Goal: Task Accomplishment & Management: Use online tool/utility

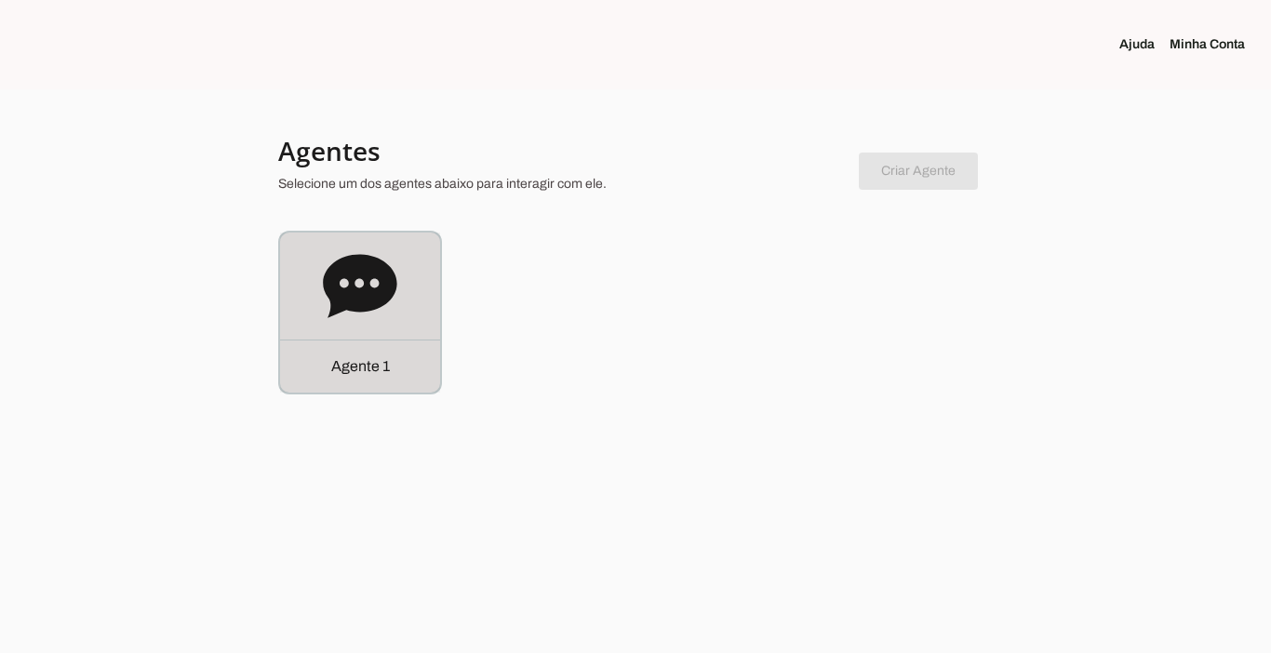
click at [337, 379] on div "Agente 1" at bounding box center [360, 366] width 160 height 53
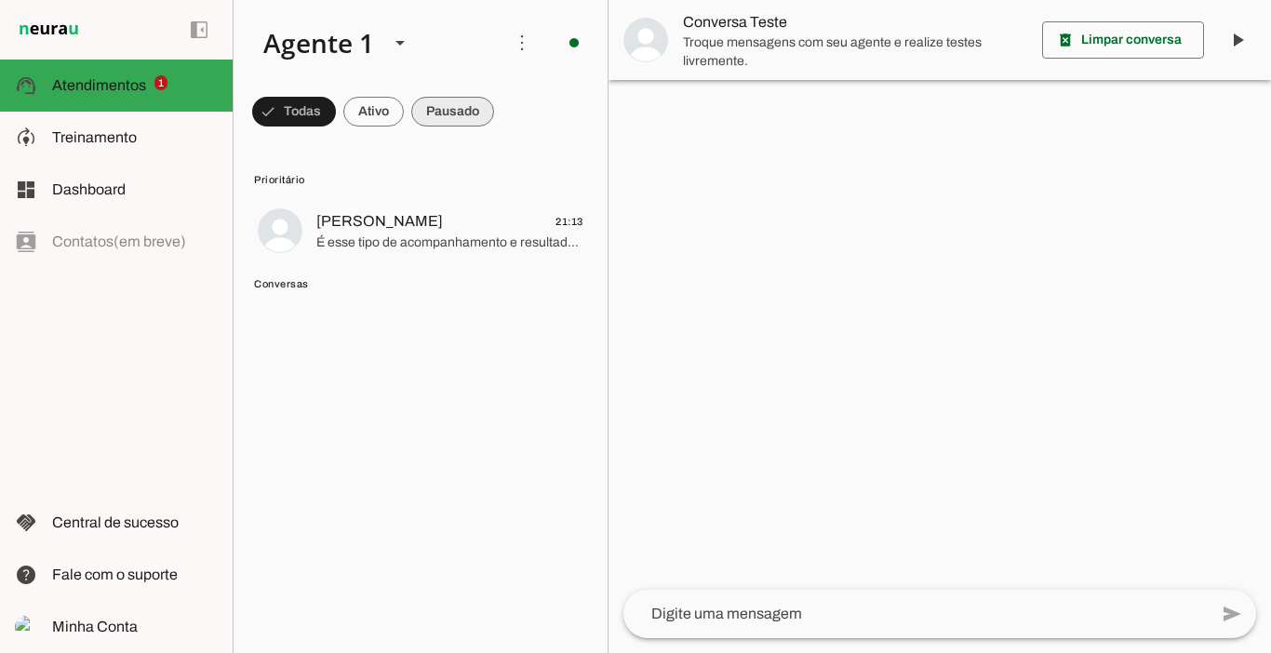
click at [445, 114] on span at bounding box center [452, 111] width 83 height 45
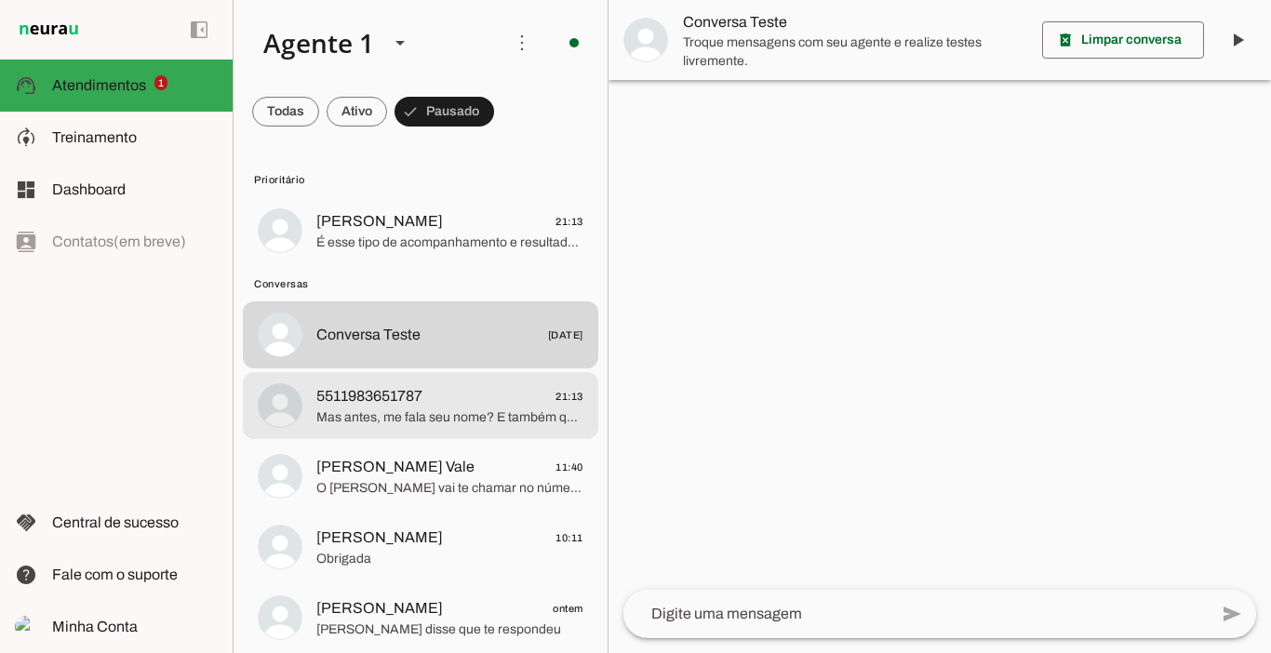
click at [501, 388] on span "5511983651787 21:13" at bounding box center [449, 396] width 267 height 23
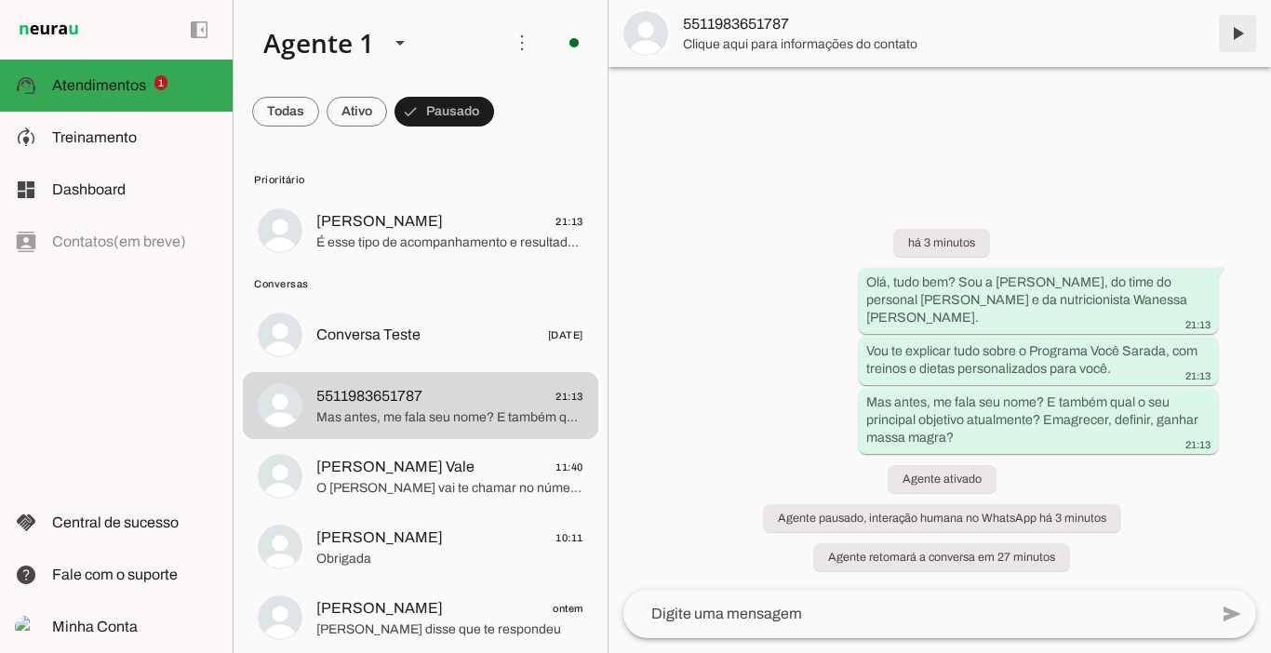
click at [1240, 38] on span at bounding box center [1237, 33] width 45 height 45
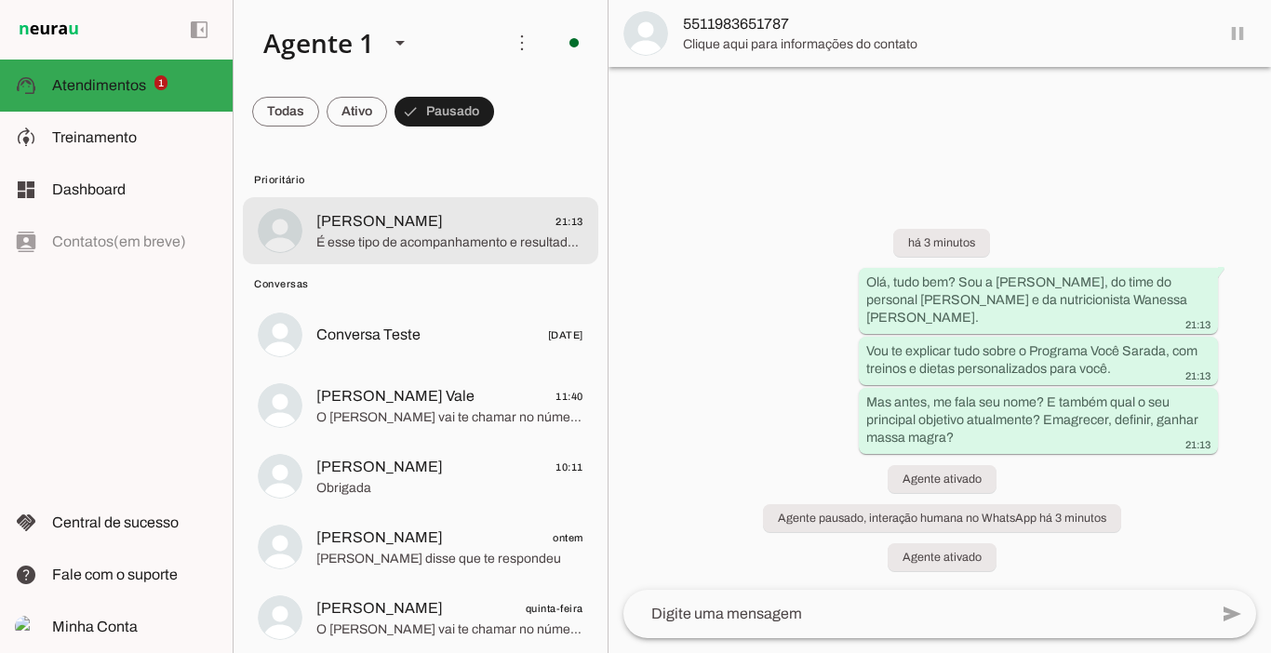
click at [387, 216] on span "[PERSON_NAME]" at bounding box center [379, 221] width 127 height 22
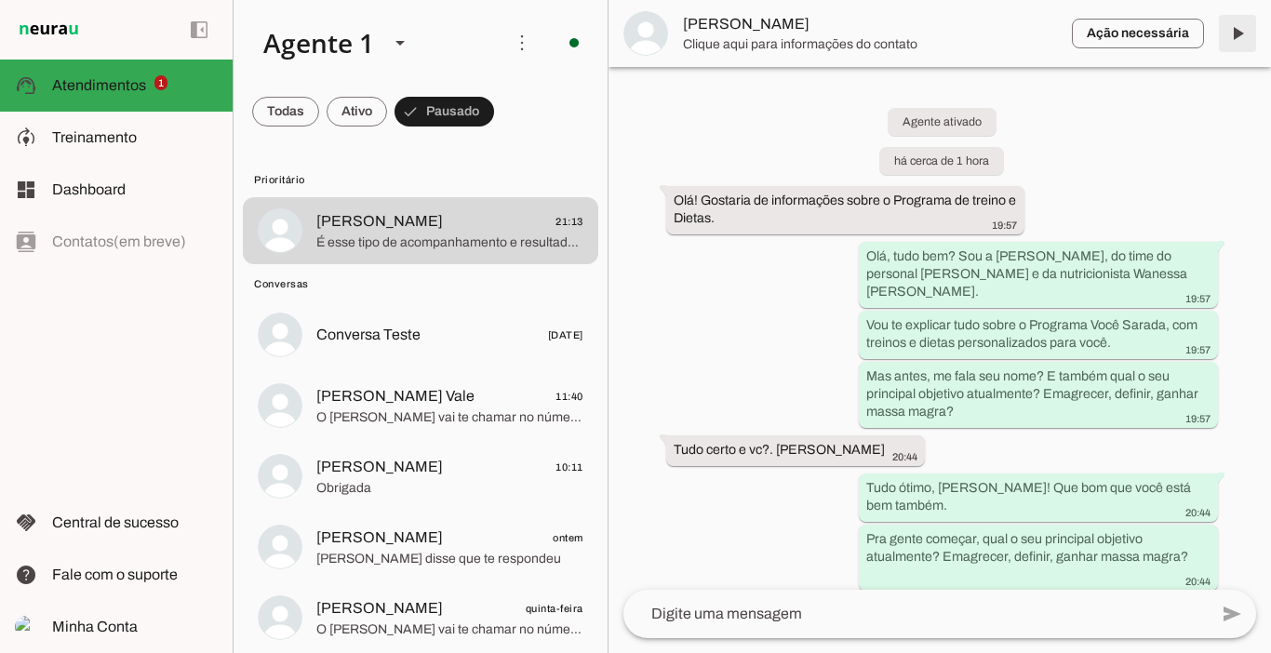
click at [1241, 35] on span at bounding box center [1237, 33] width 45 height 45
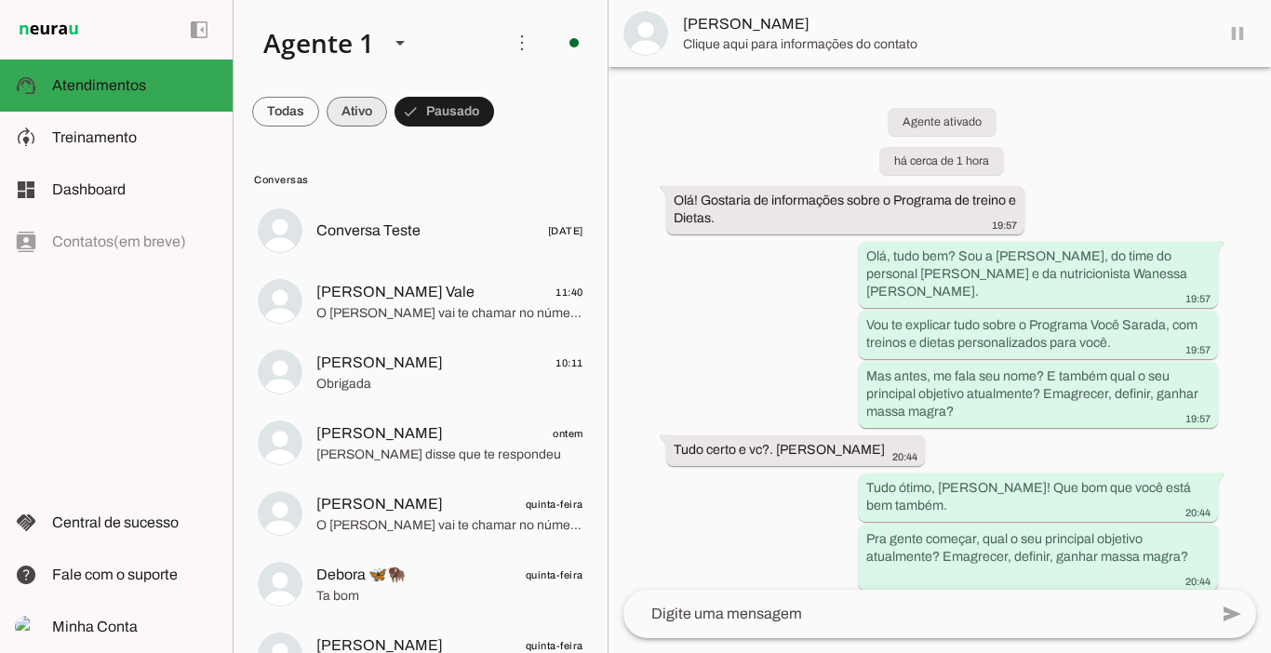
click at [355, 117] on span at bounding box center [357, 111] width 60 height 45
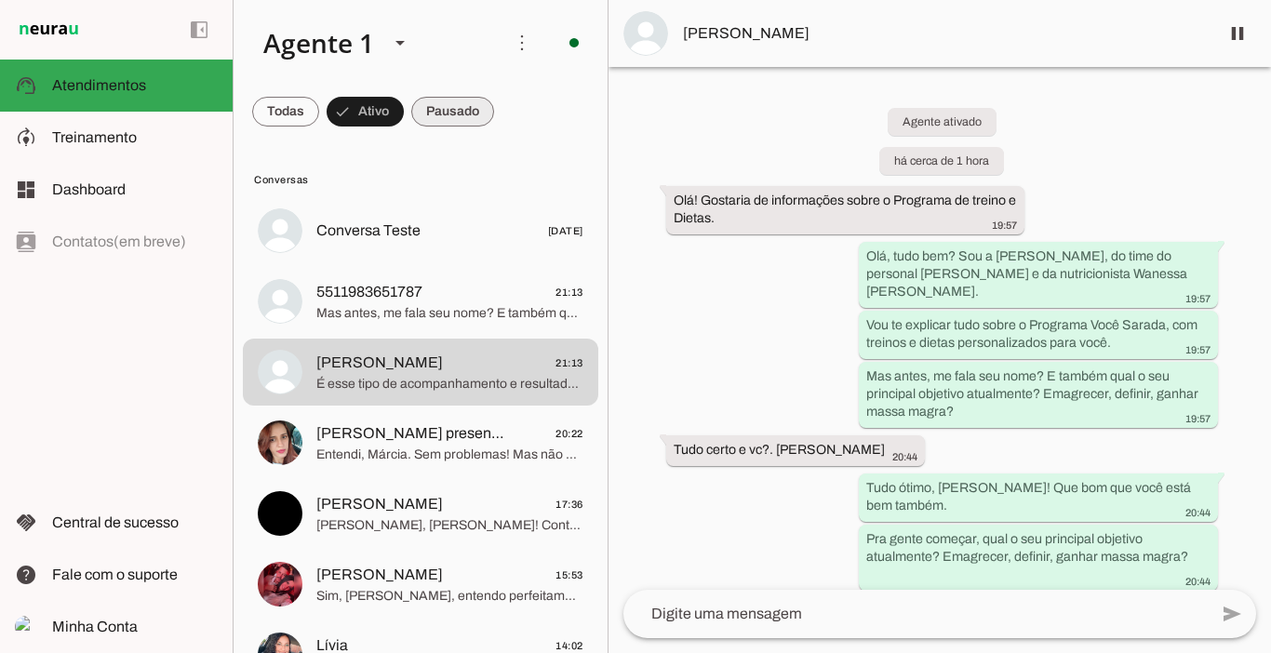
click at [437, 108] on span at bounding box center [452, 111] width 83 height 45
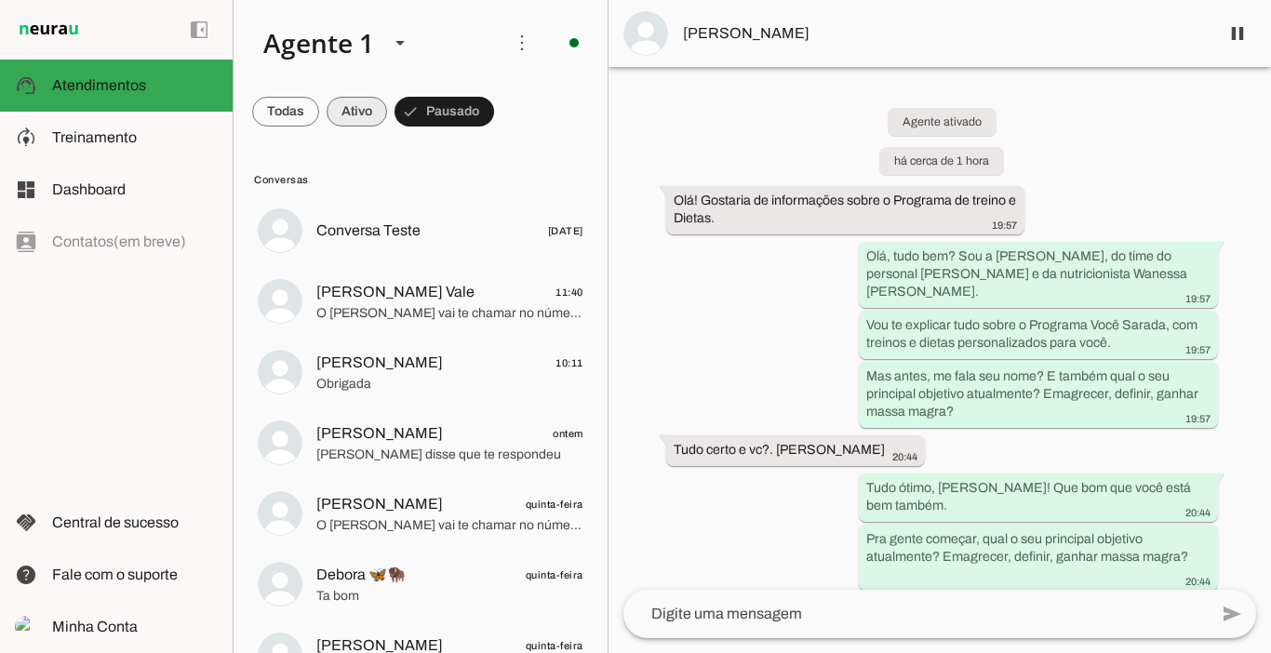
click at [356, 103] on span at bounding box center [357, 111] width 60 height 45
